Goal: Information Seeking & Learning: Learn about a topic

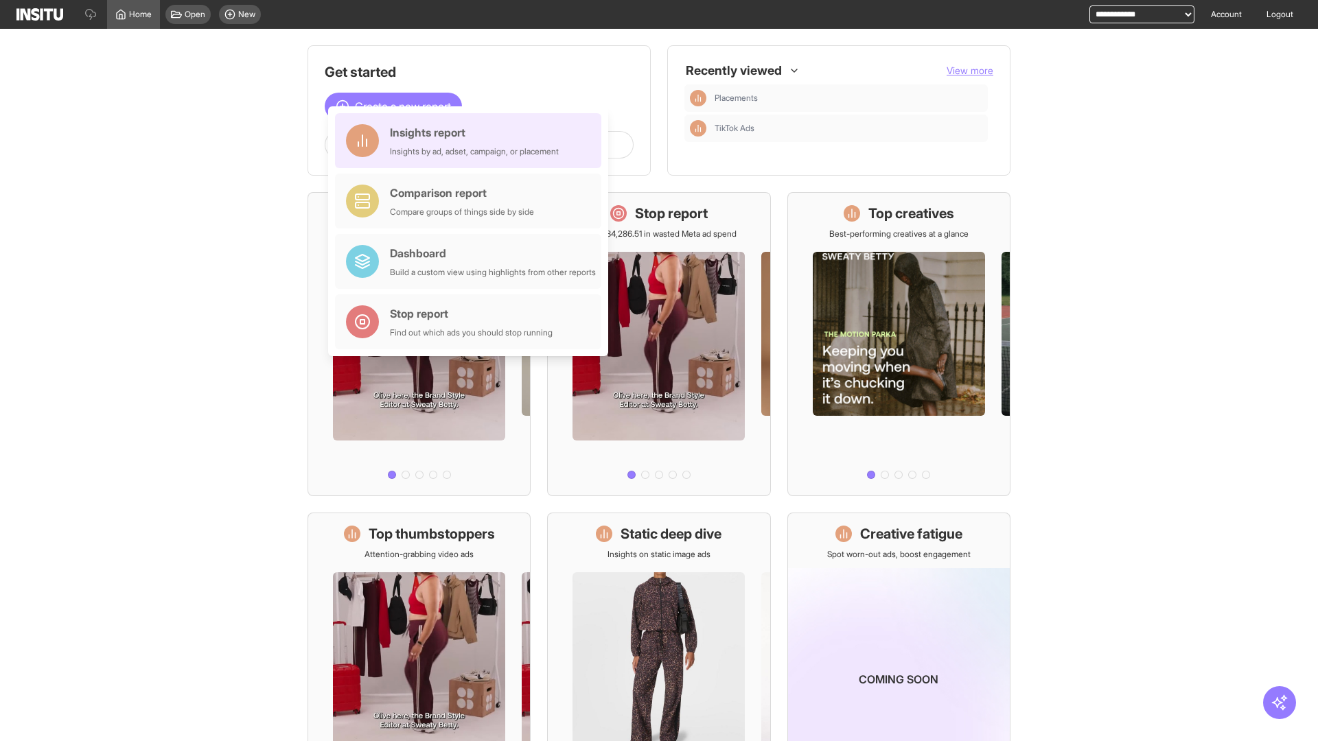
click at [472, 141] on div "Insights report Insights by ad, adset, campaign, or placement" at bounding box center [474, 140] width 169 height 33
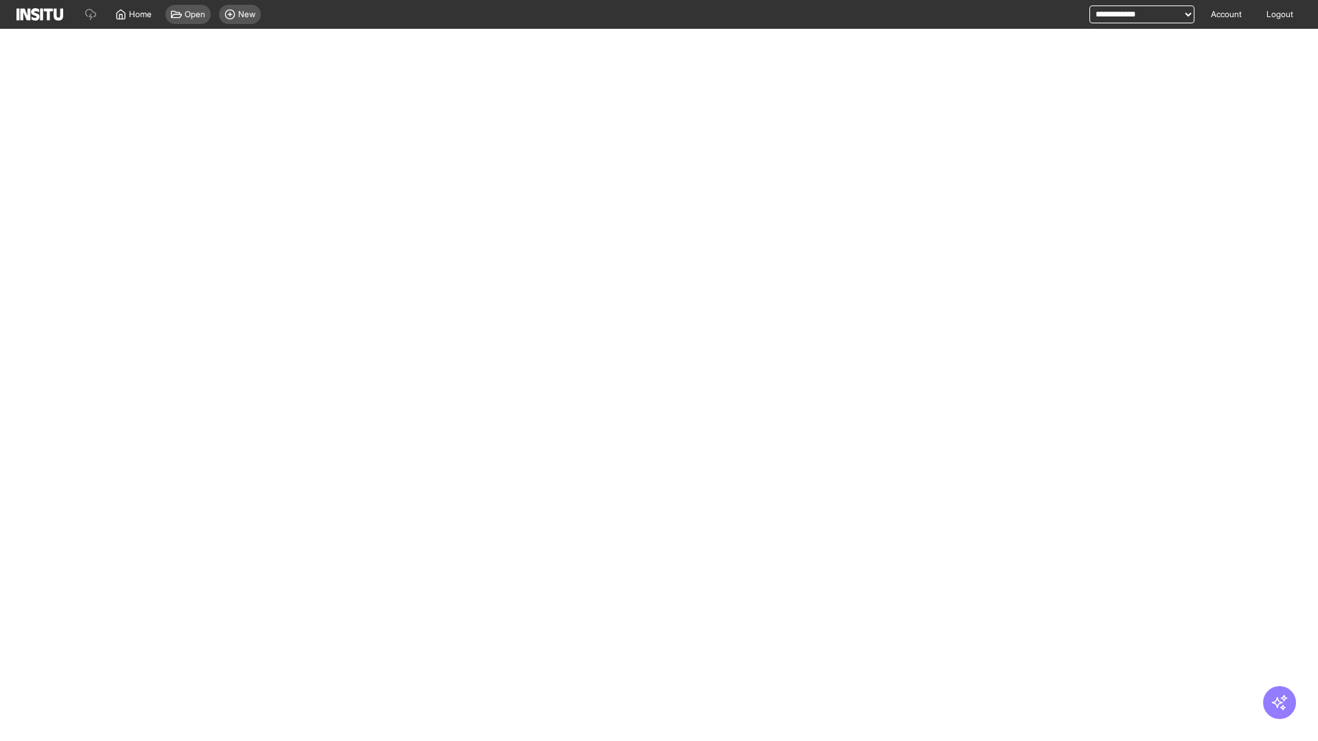
select select "**"
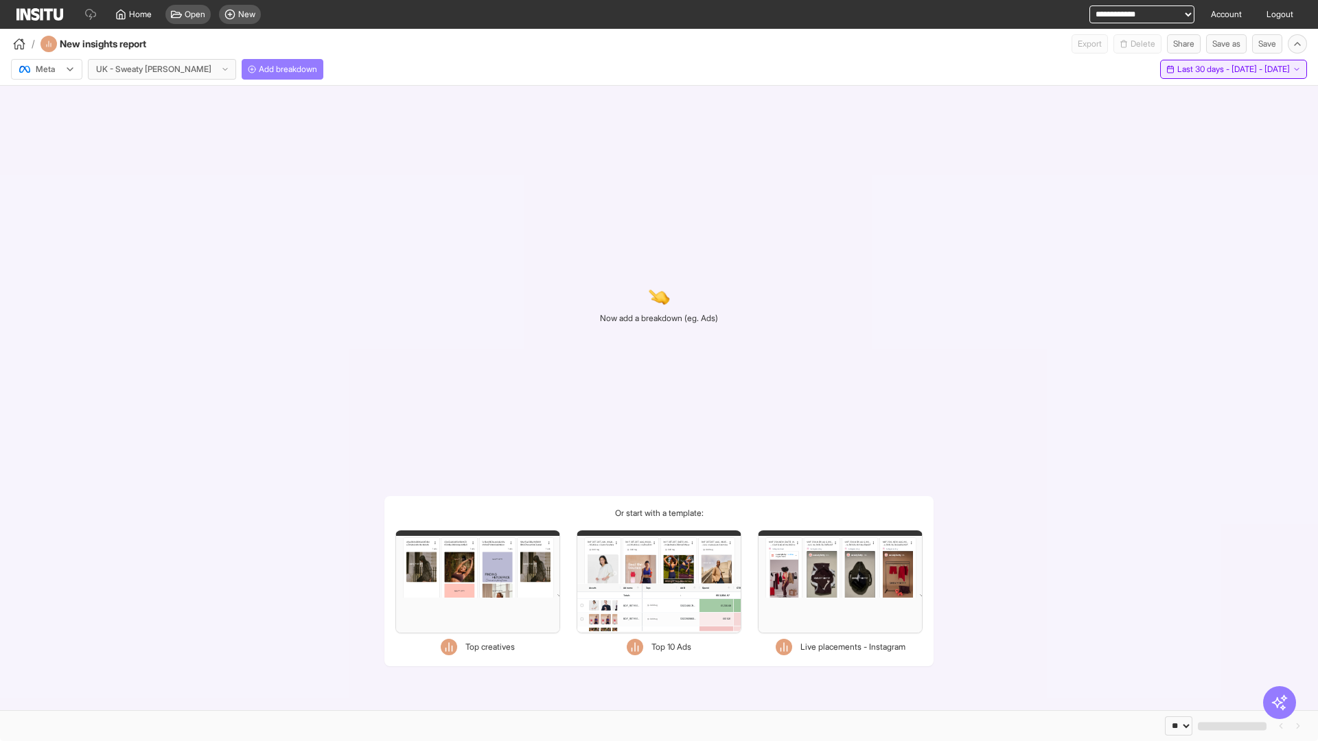
click at [1214, 69] on span "Last 30 days - [DATE] - [DATE]" at bounding box center [1233, 69] width 113 height 11
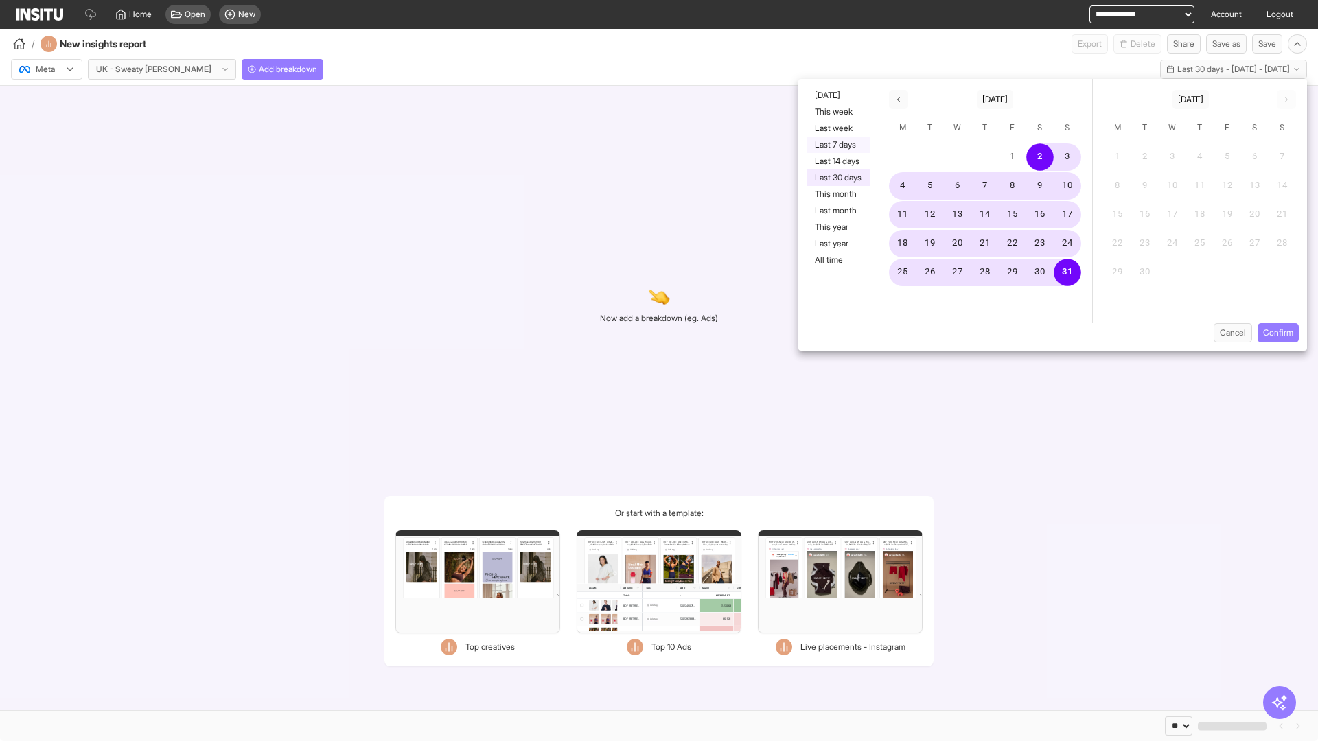
click at [837, 145] on button "Last 7 days" at bounding box center [838, 145] width 63 height 16
